Goal: Navigation & Orientation: Find specific page/section

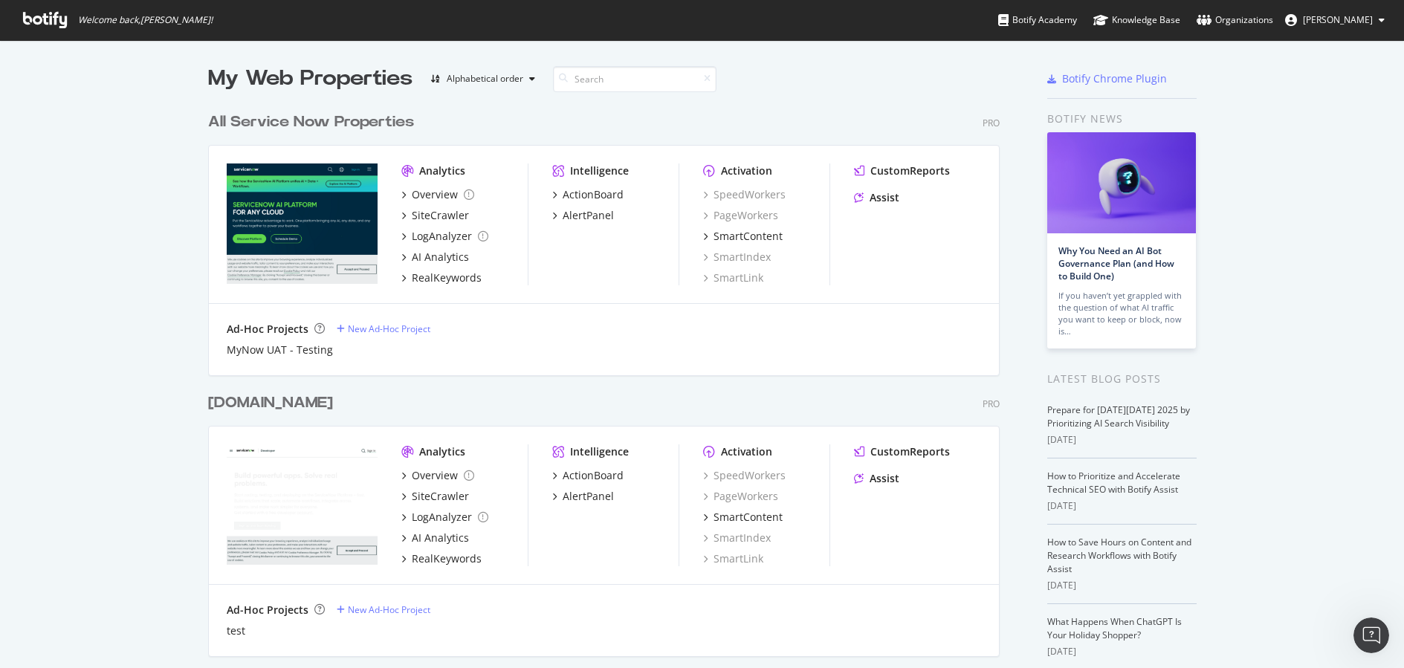
scroll to position [657, 1382]
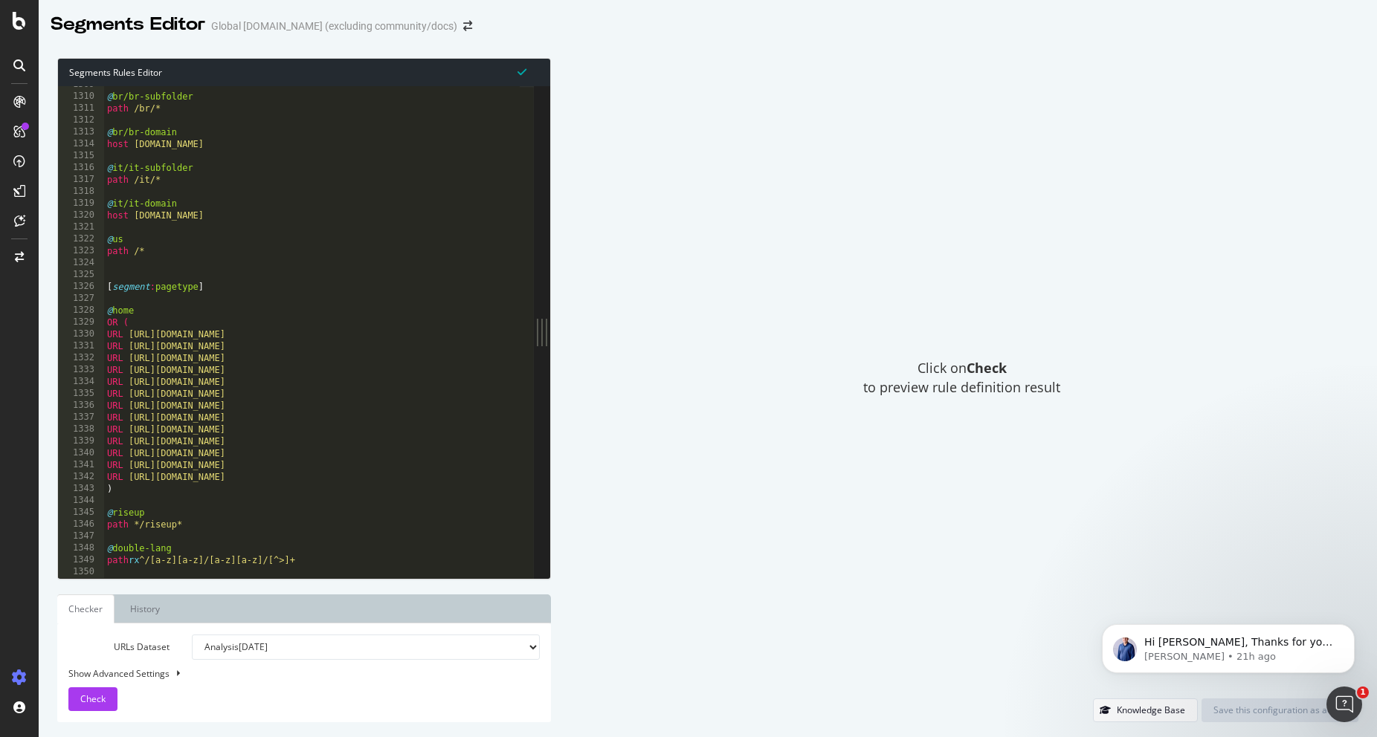
scroll to position [3319, 0]
